Goal: Contribute content: Add original content to the website for others to see

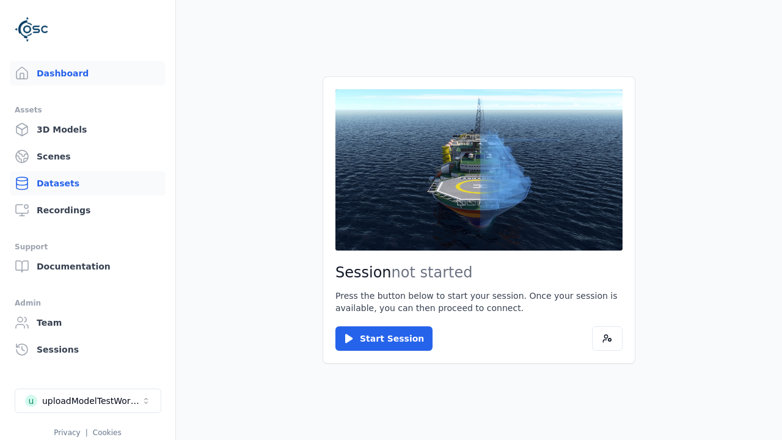
click at [87, 183] on link "Datasets" at bounding box center [88, 183] width 156 height 24
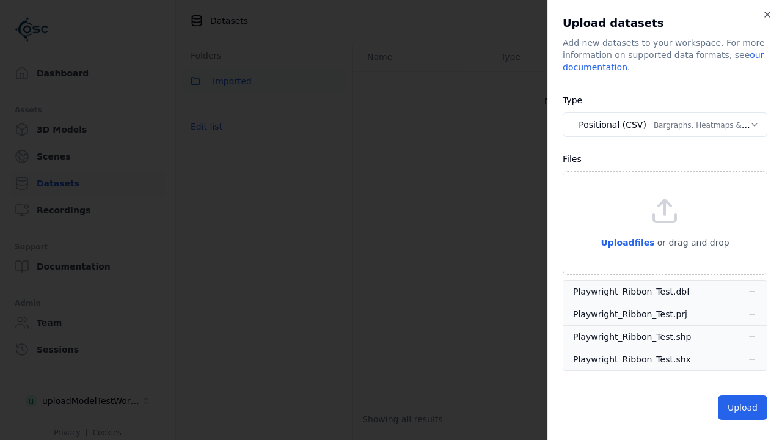
click at [665, 125] on button "Positional (CSV) Bargraphs, Heatmaps & Pins" at bounding box center [665, 124] width 205 height 24
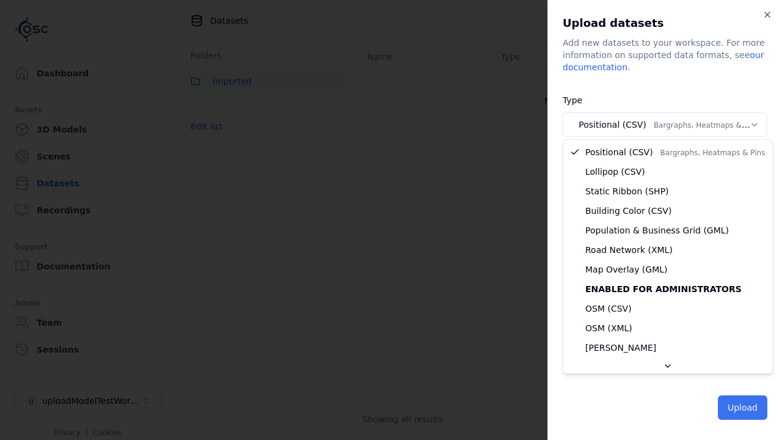
select select "*****"
click at [743, 407] on button "Upload" at bounding box center [742, 407] width 49 height 24
